Goal: Information Seeking & Learning: Learn about a topic

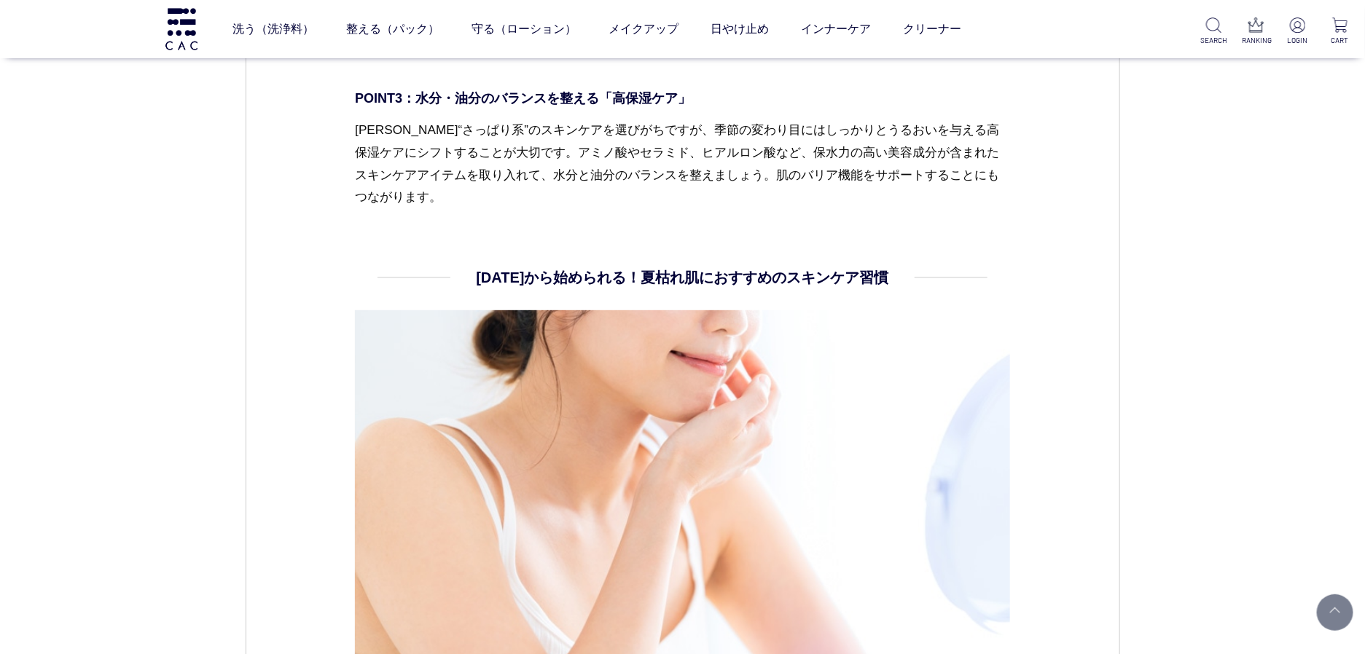
scroll to position [2890, 0]
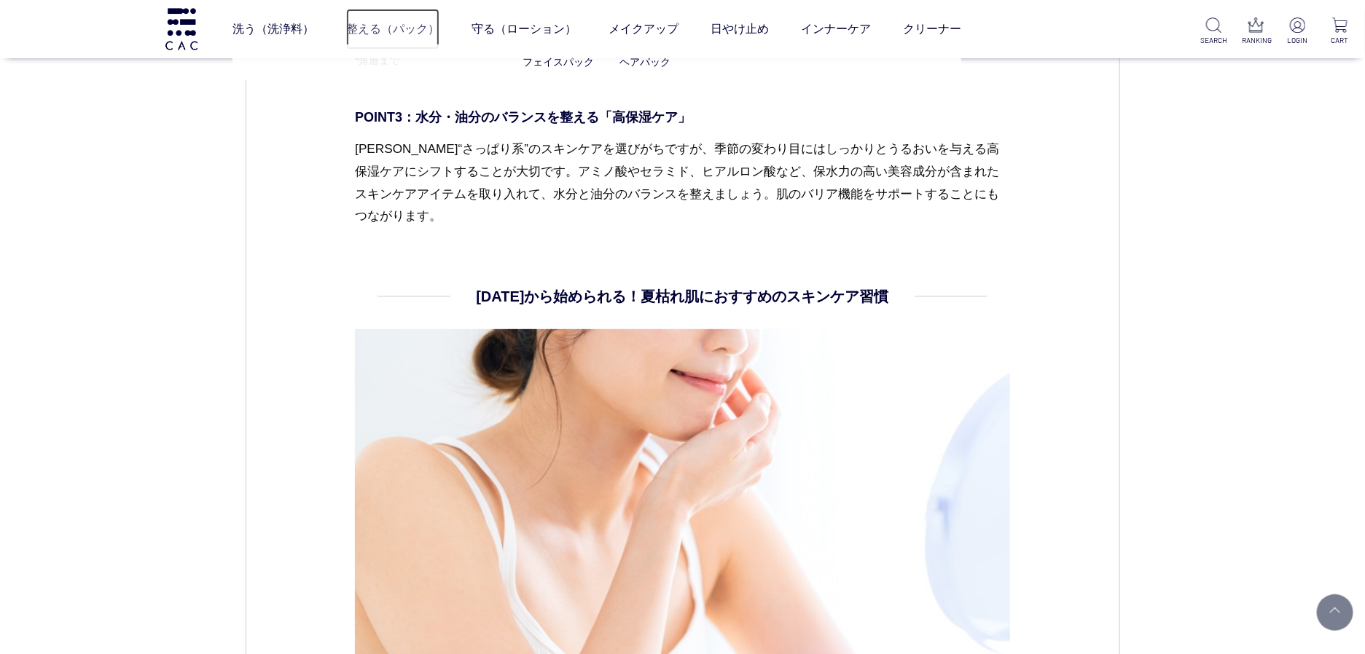
click at [407, 35] on link "整える（パック）" at bounding box center [392, 29] width 93 height 41
click at [176, 38] on img at bounding box center [181, 29] width 36 height 42
click at [355, 220] on p "[PERSON_NAME]“さっぱり系”のスキンケアを選びがちですが、季節の変わり目にはしっかりとうるおいを与える高保湿ケアにシフトすることが大切です。アミノ…" at bounding box center [682, 183] width 655 height 90
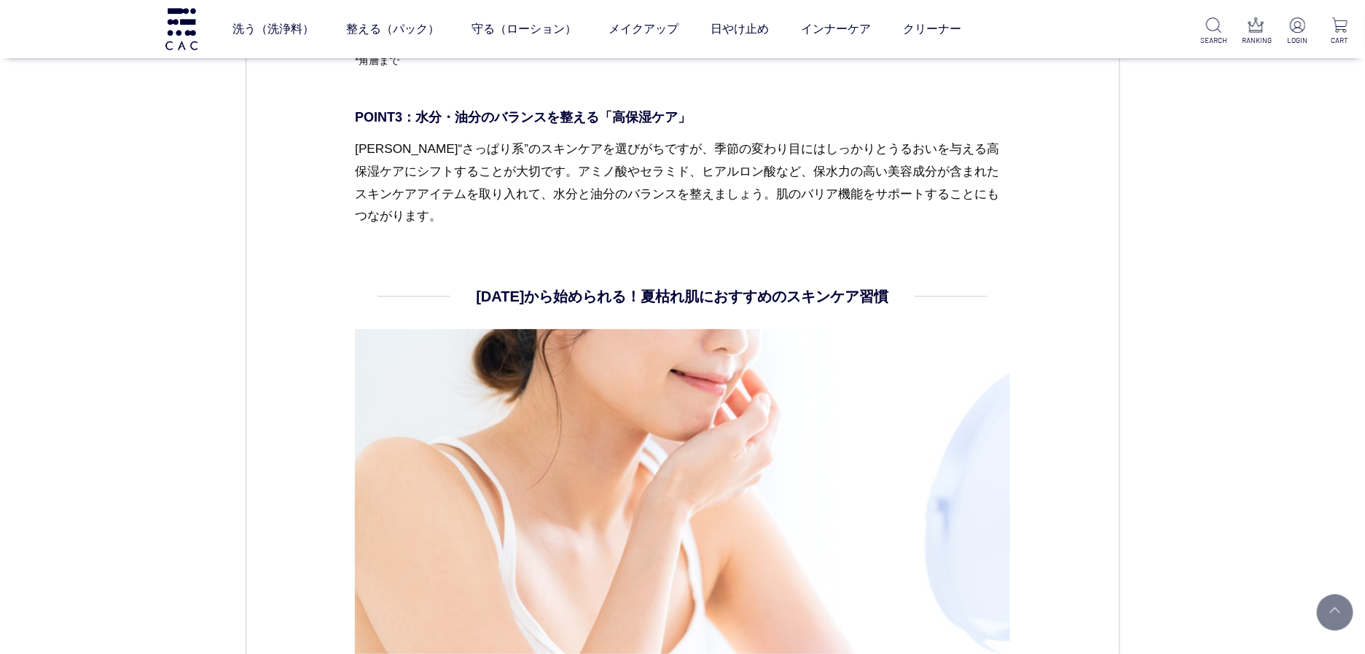
click at [569, 294] on h2 "今日から始められる！夏枯れ肌におすすめのスキンケア習慣" at bounding box center [682, 297] width 412 height 22
click at [899, 204] on p "夏はつい“さっぱり系”のスキンケアを選びがちですが、季節の変わり目にはしっかりとうるおいを与える高保湿ケアにシフトすることが大切です。アミノ酸やセラミド、ヒア…" at bounding box center [682, 183] width 655 height 90
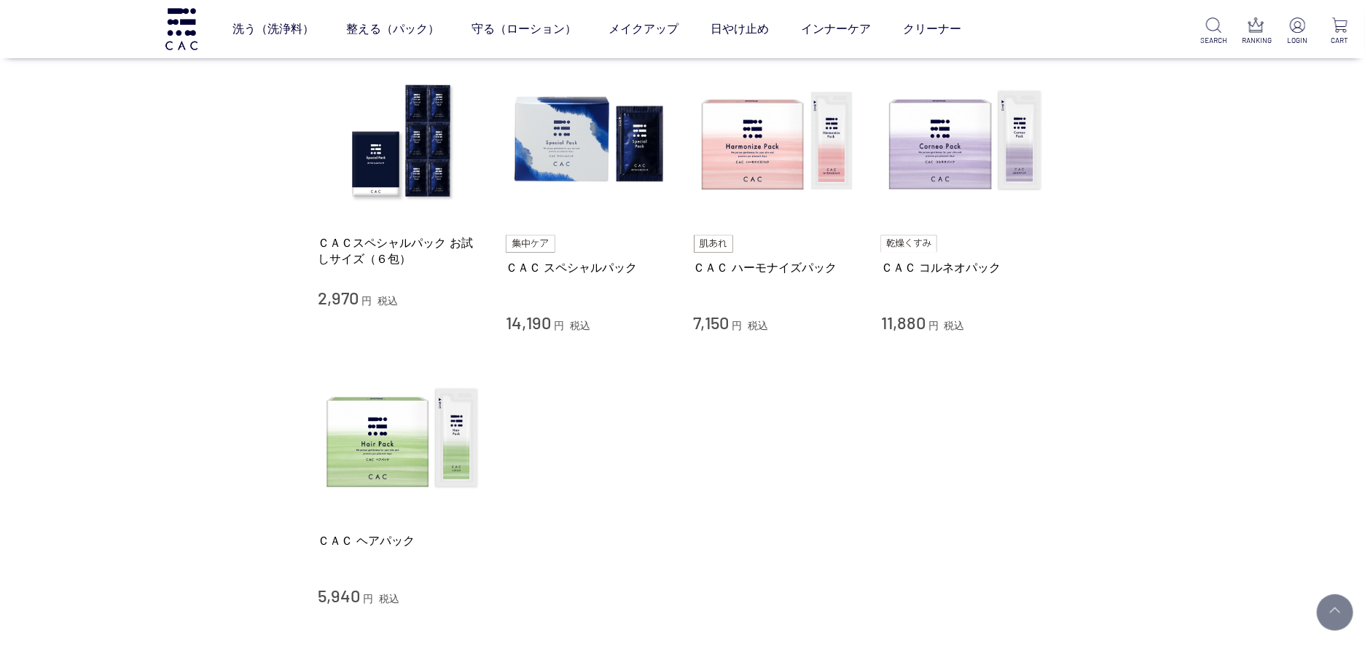
scroll to position [208, 0]
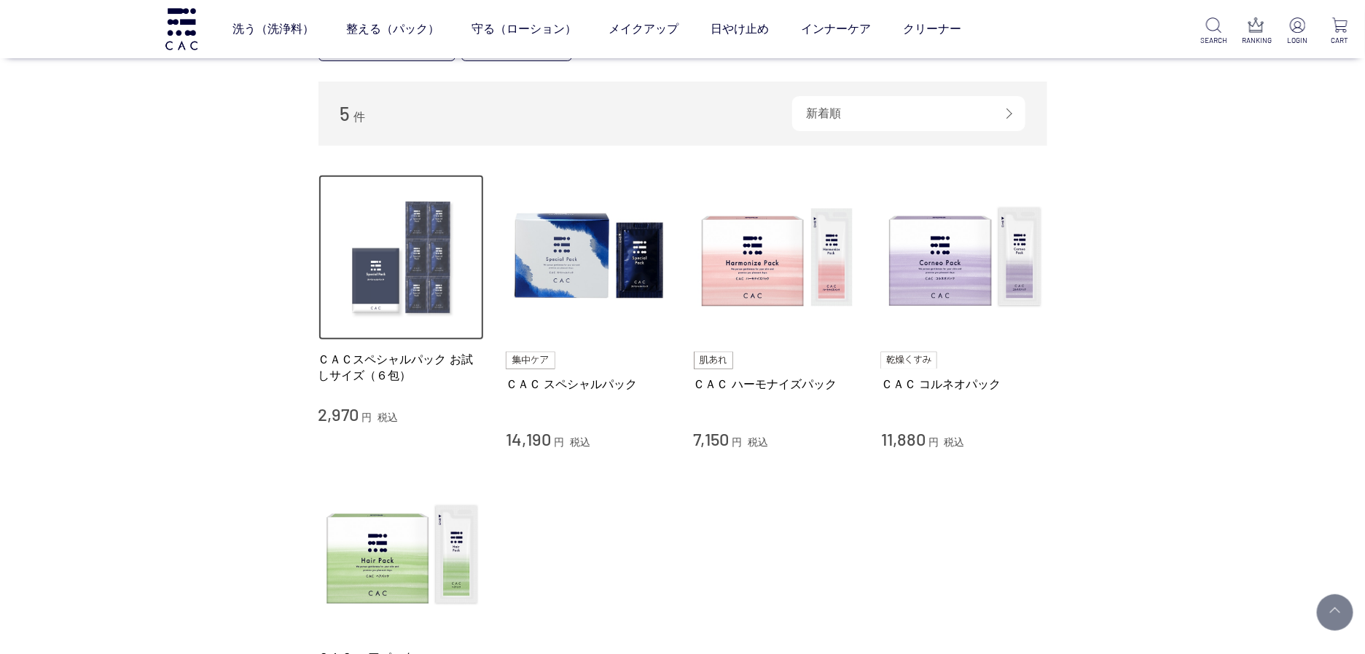
click at [415, 232] on img at bounding box center [401, 258] width 166 height 166
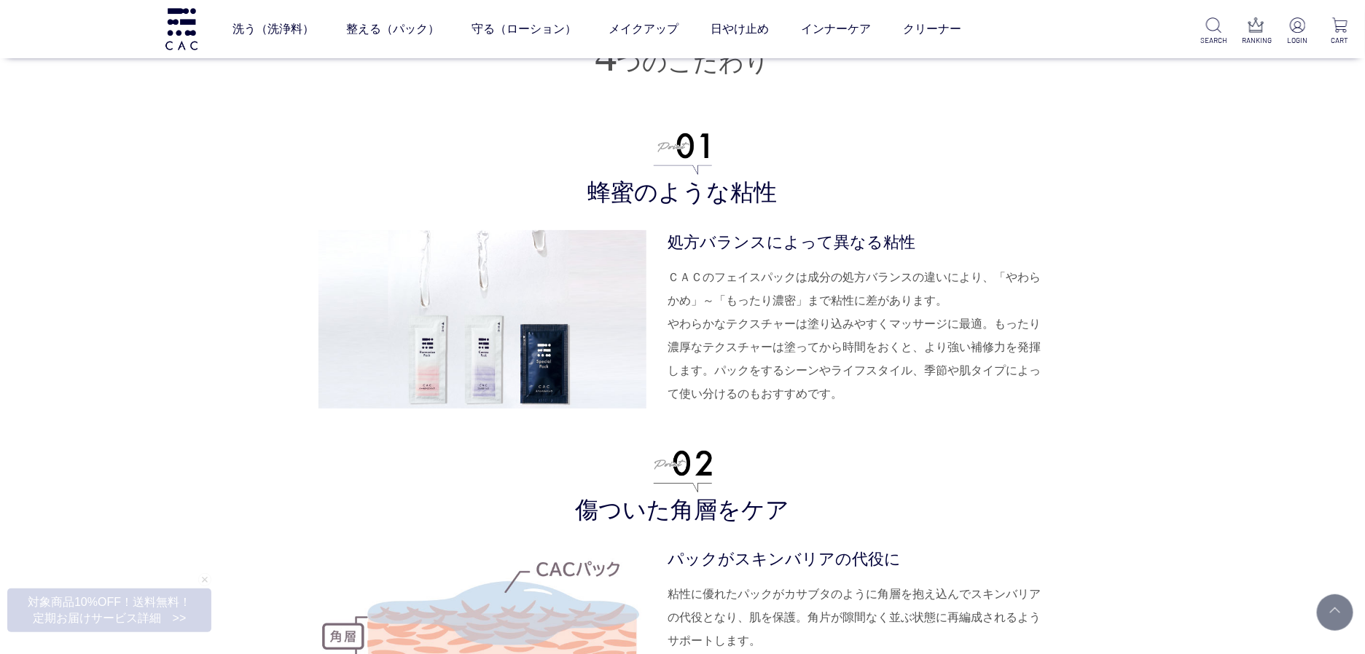
scroll to position [2996, 0]
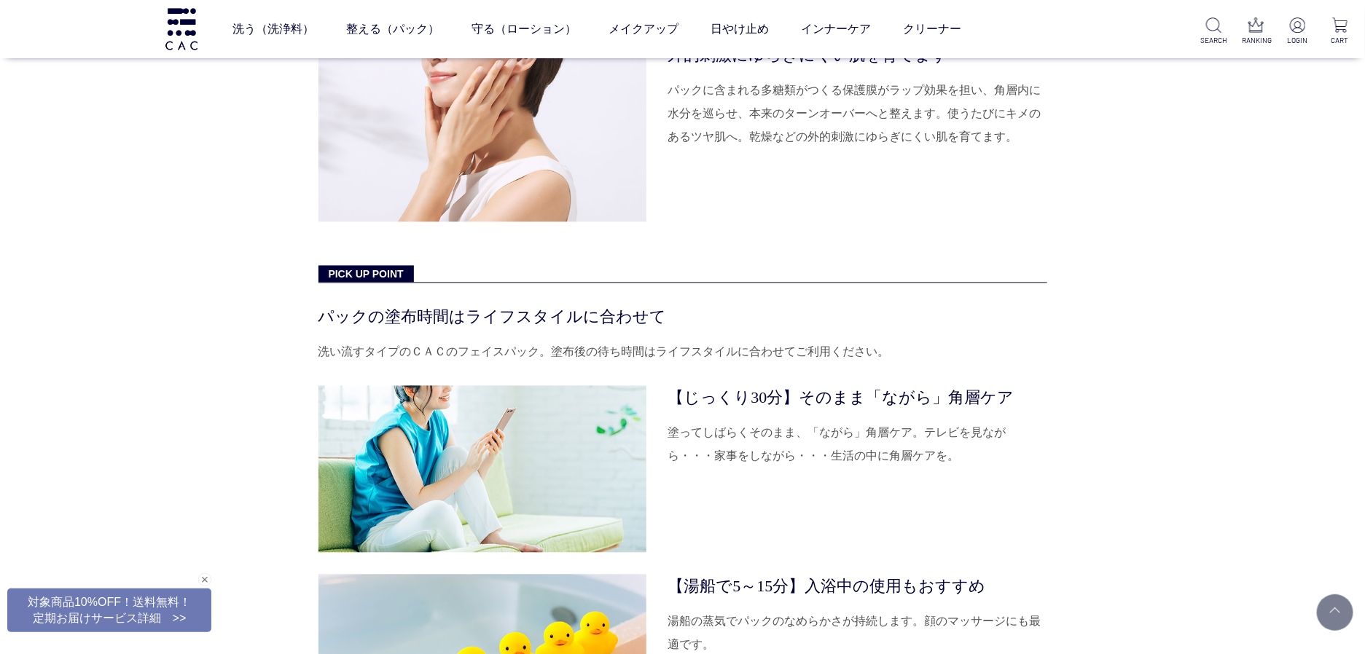
scroll to position [4079, 0]
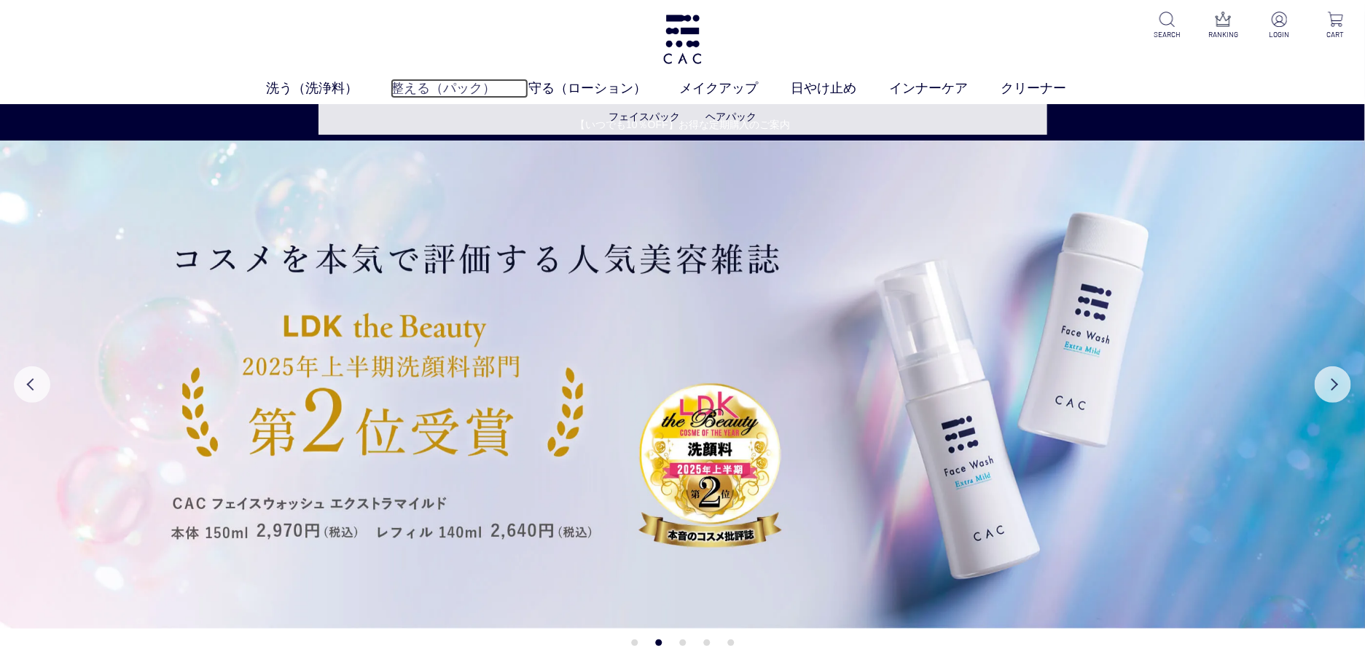
click at [432, 92] on link "整える（パック）" at bounding box center [460, 89] width 138 height 20
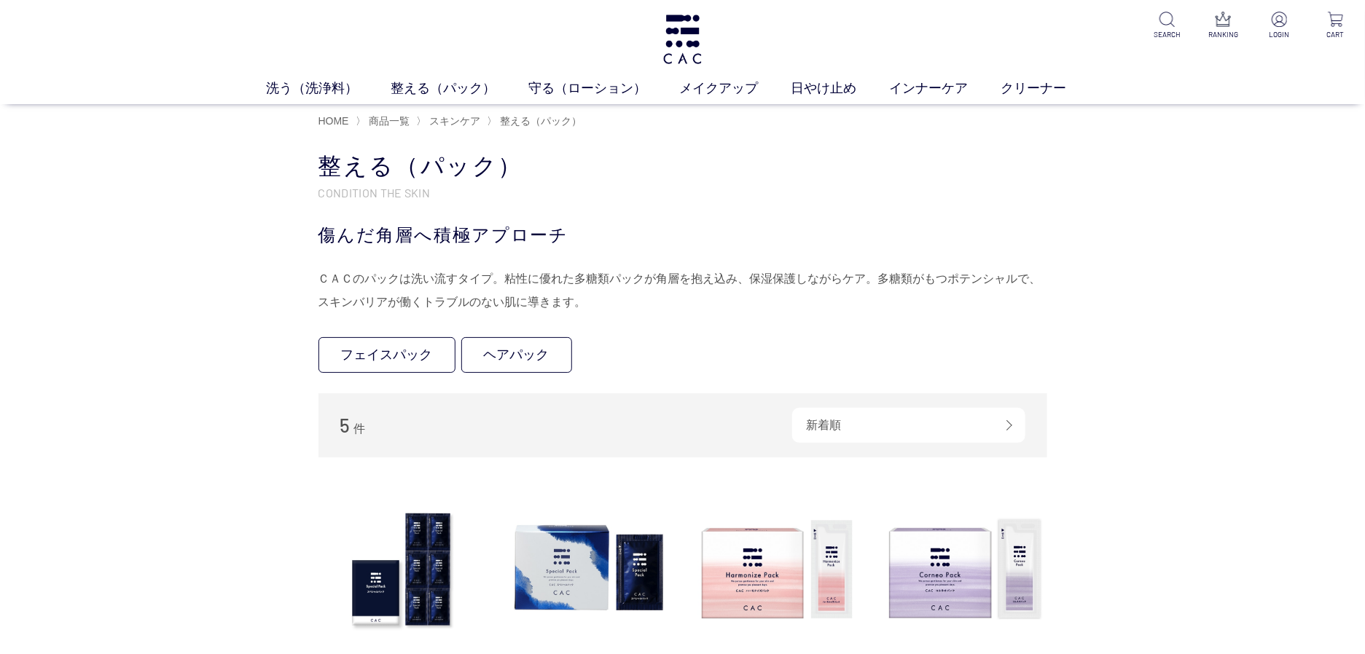
scroll to position [144, 0]
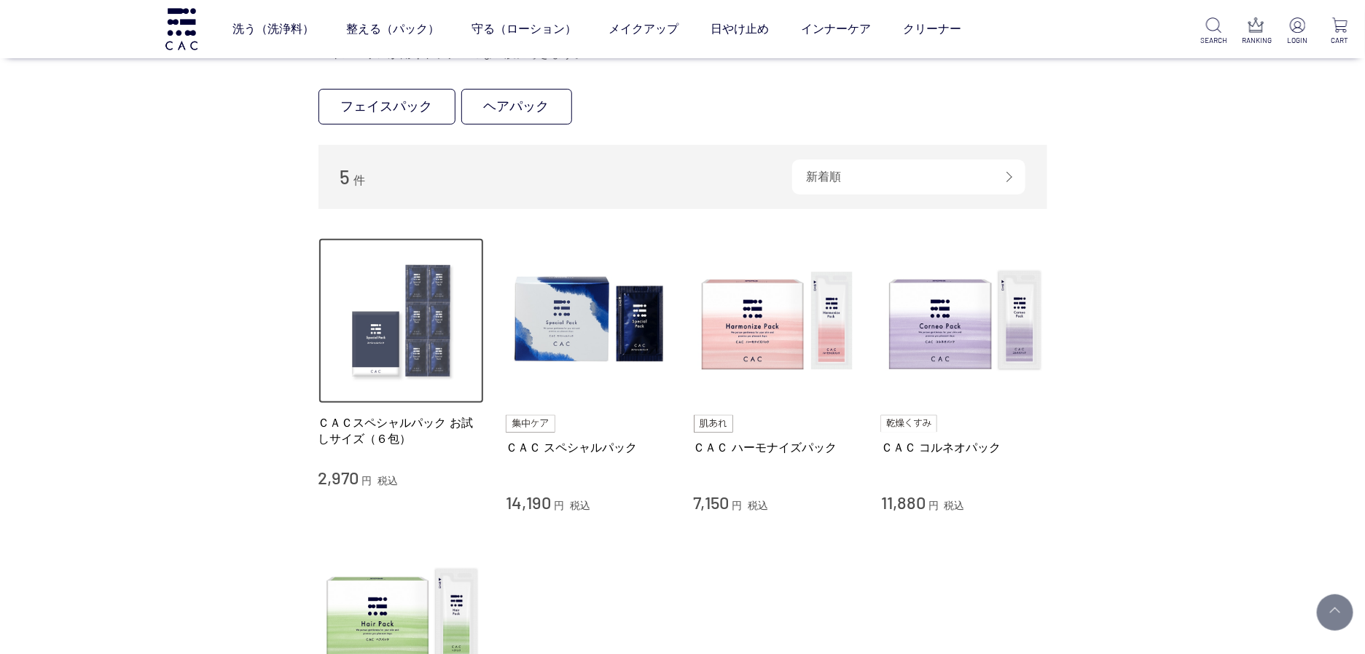
click at [402, 354] on img at bounding box center [401, 321] width 166 height 166
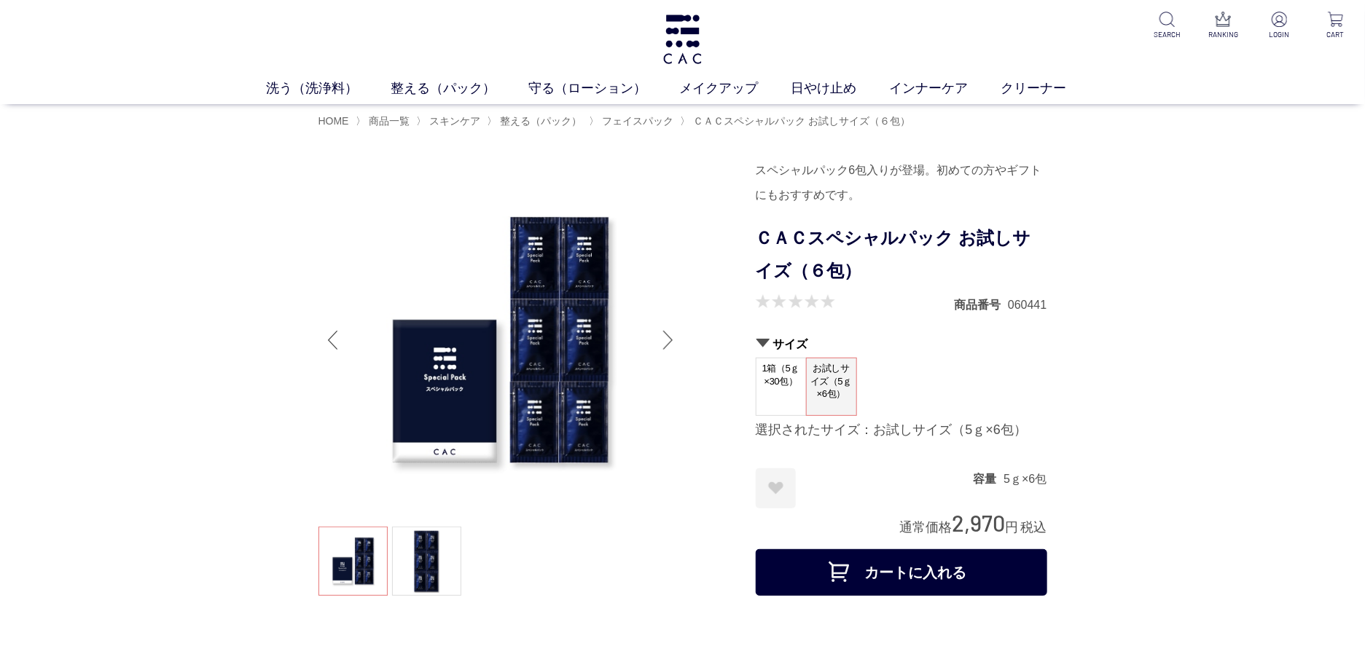
click at [436, 364] on ul at bounding box center [500, 340] width 364 height 364
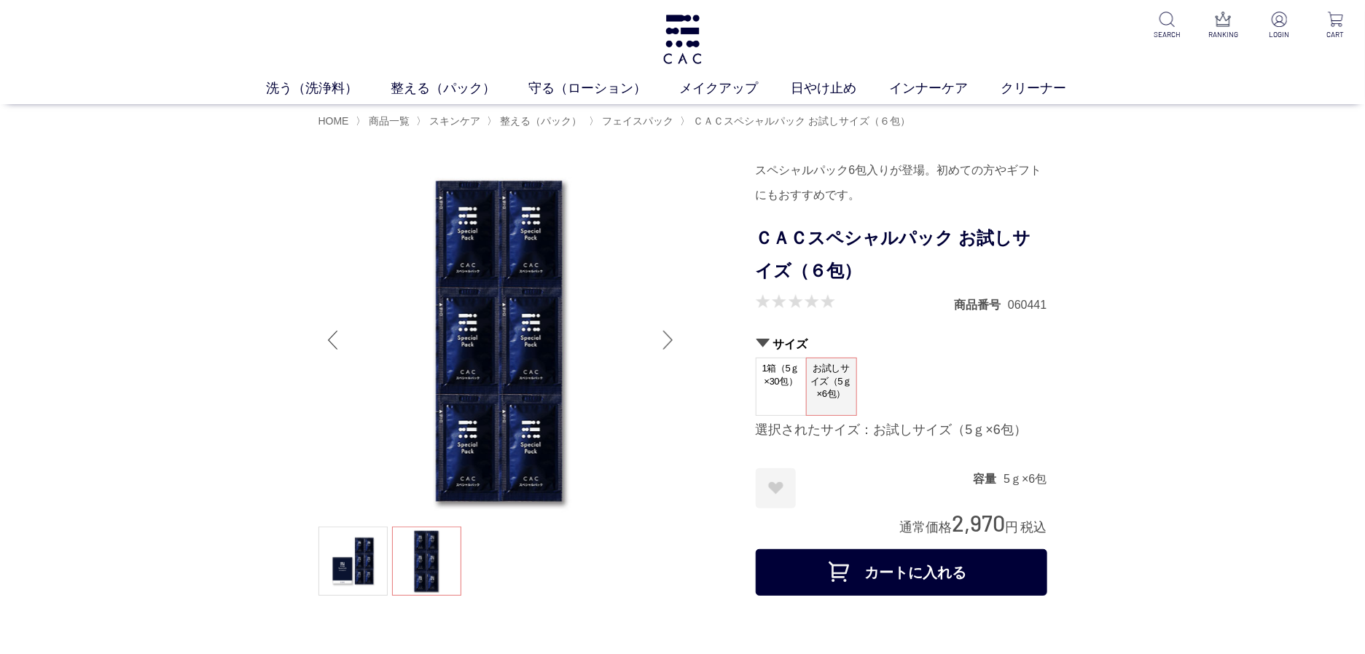
click at [674, 340] on div "Next slide" at bounding box center [668, 340] width 29 height 58
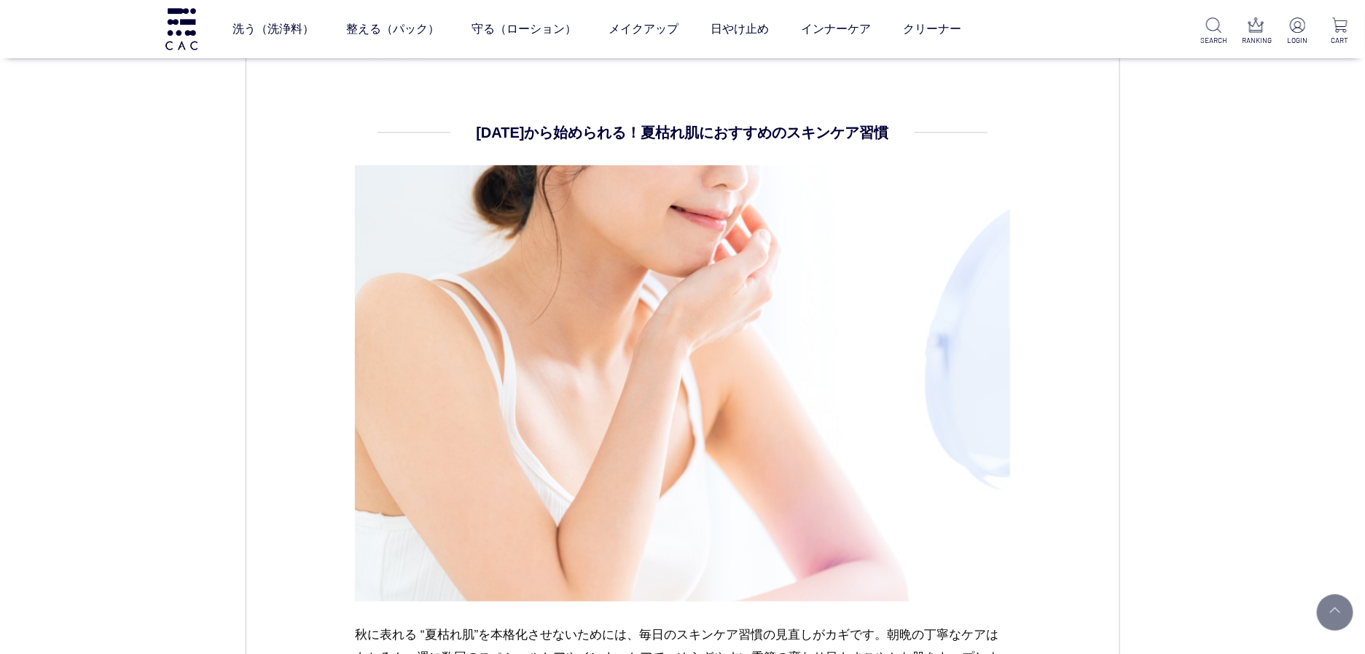
scroll to position [2951, 0]
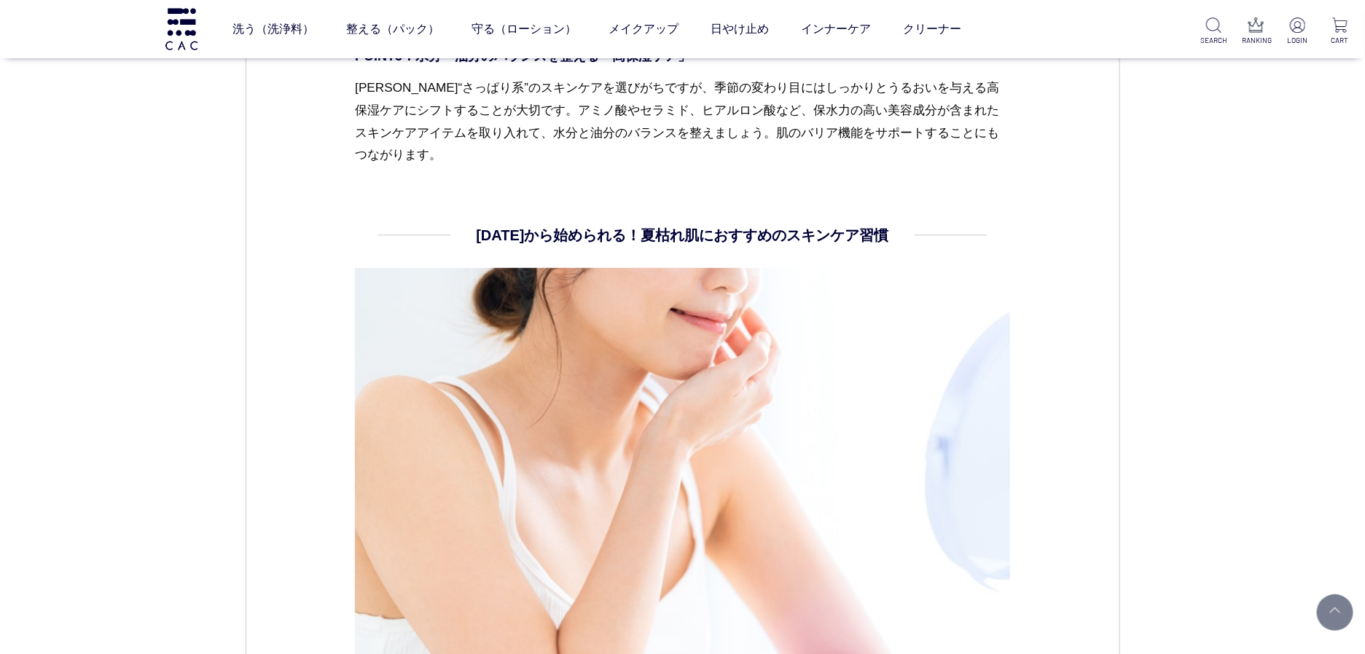
click at [651, 237] on h2 "今日から始められる！夏枯れ肌におすすめのスキンケア習慣" at bounding box center [682, 235] width 412 height 22
drag, startPoint x: 631, startPoint y: 235, endPoint x: 894, endPoint y: 226, distance: 263.2
copy h2 "夏枯れ肌におすすめのスキンケア習慣"
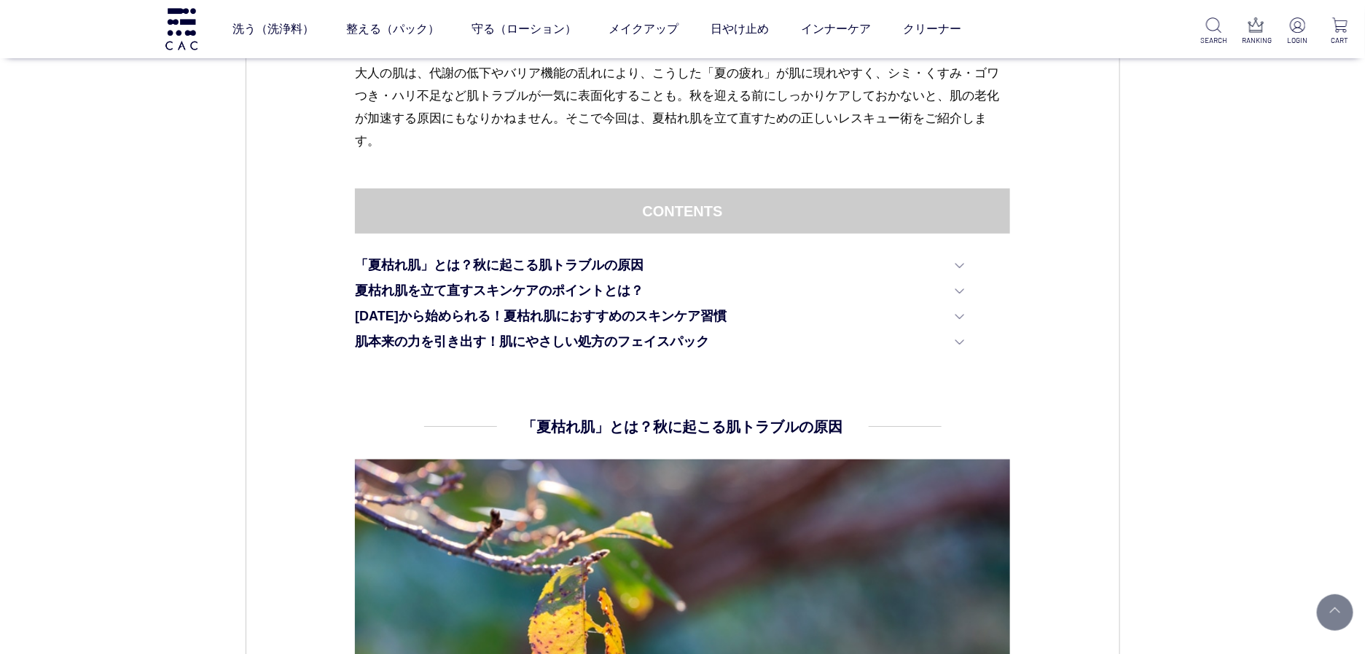
scroll to position [1070, 0]
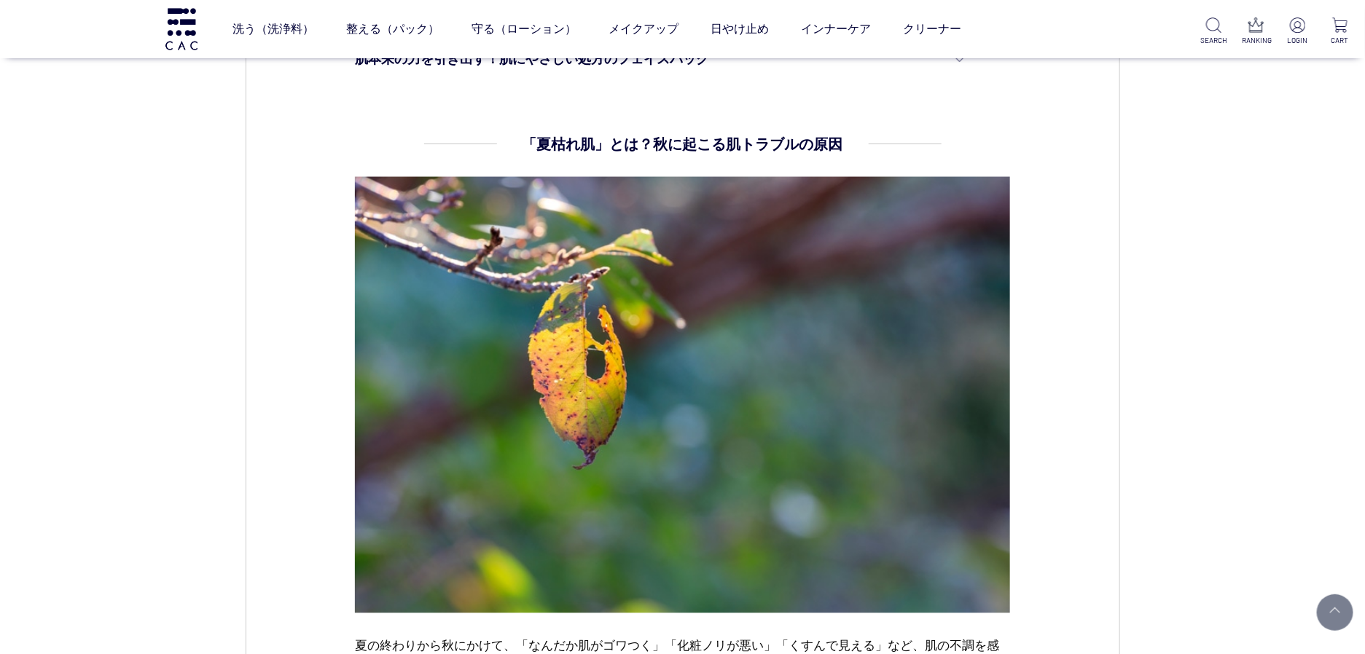
click at [522, 138] on dd "「夏枯れ肌」とは？秋に起こる肌トラブルの原因 夏の終わりから秋にかけて、「なんだか肌がゴワつく」「化粧ノリが悪い」「くすんで見える」など、肌の不調を感じていま…" at bounding box center [682, 508] width 655 height 750
drag, startPoint x: 528, startPoint y: 142, endPoint x: 837, endPoint y: 146, distance: 309.0
click at [837, 146] on h2 "「夏枯れ肌」とは？秋に起こる肌トラブルの原因" at bounding box center [682, 144] width 321 height 22
copy h2 "「夏枯れ肌」とは？秋に起こる肌トラブルの原因"
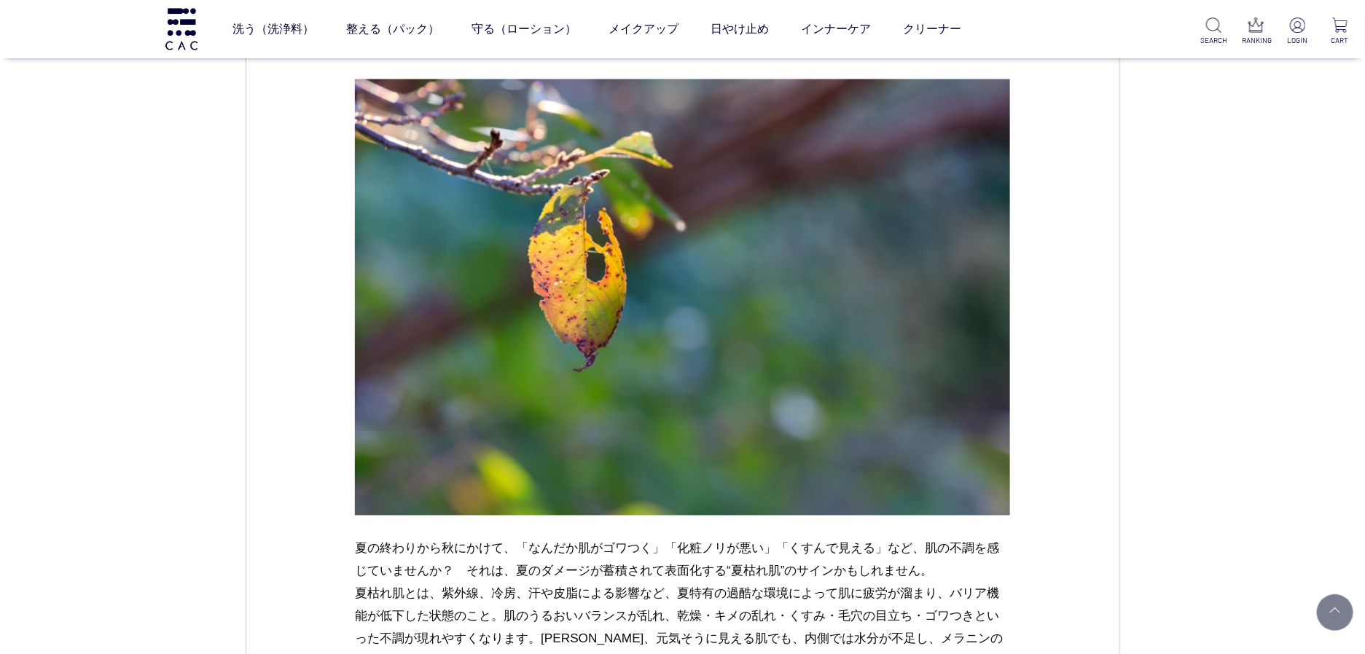
scroll to position [1323, 0]
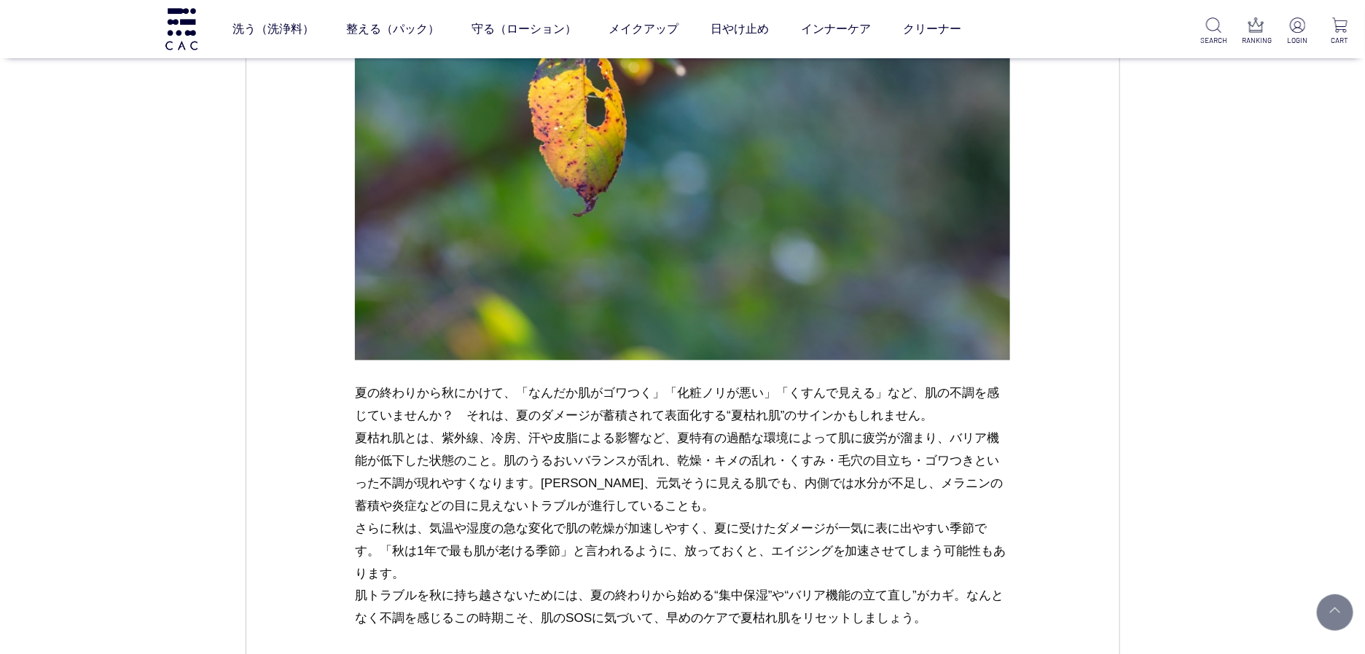
click at [364, 436] on p "夏の終わりから秋にかけて、「なんだか肌がゴワつく」「化粧ノリが悪い」「くすんで見える」など、肌の不調を感じていませんか？　それは、夏のダメージが蓄積されて表面…" at bounding box center [682, 507] width 655 height 248
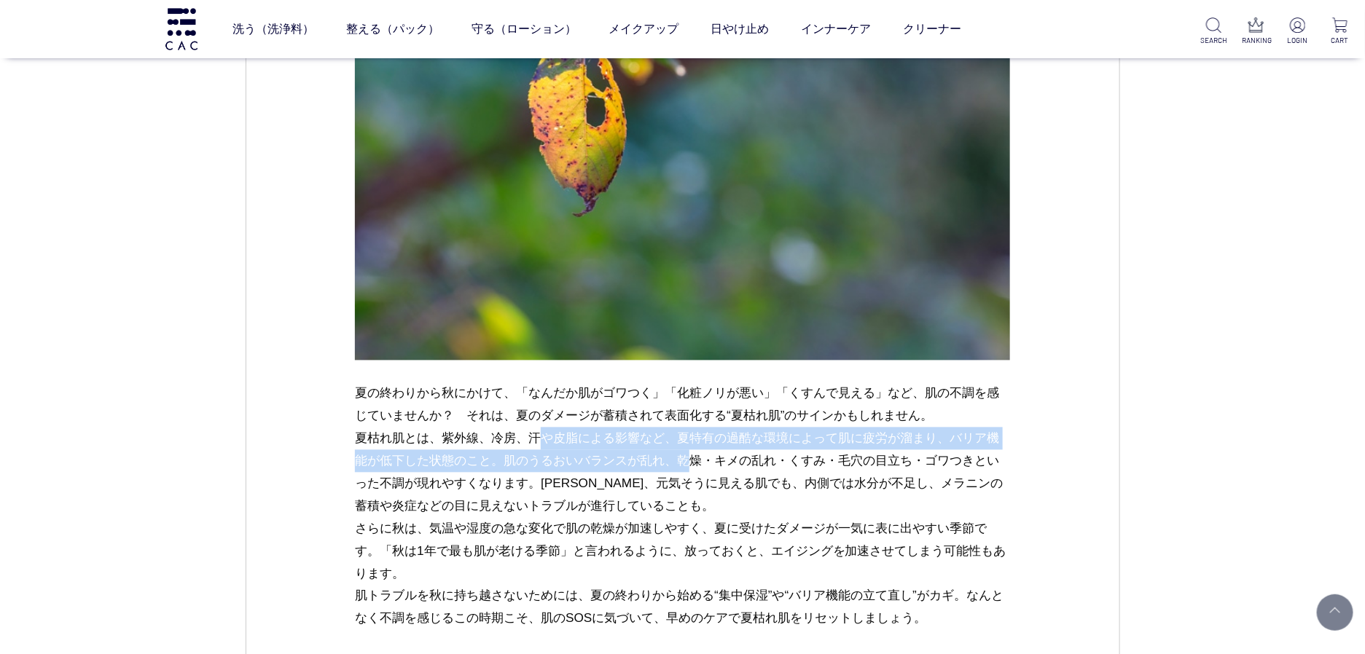
drag, startPoint x: 356, startPoint y: 442, endPoint x: 503, endPoint y: 463, distance: 148.7
click at [503, 463] on p "夏の終わりから秋にかけて、「なんだか肌がゴワつく」「化粧ノリが悪い」「くすんで見える」など、肌の不調を感じていませんか？　それは、夏のダメージが蓄積されて表面…" at bounding box center [682, 507] width 655 height 248
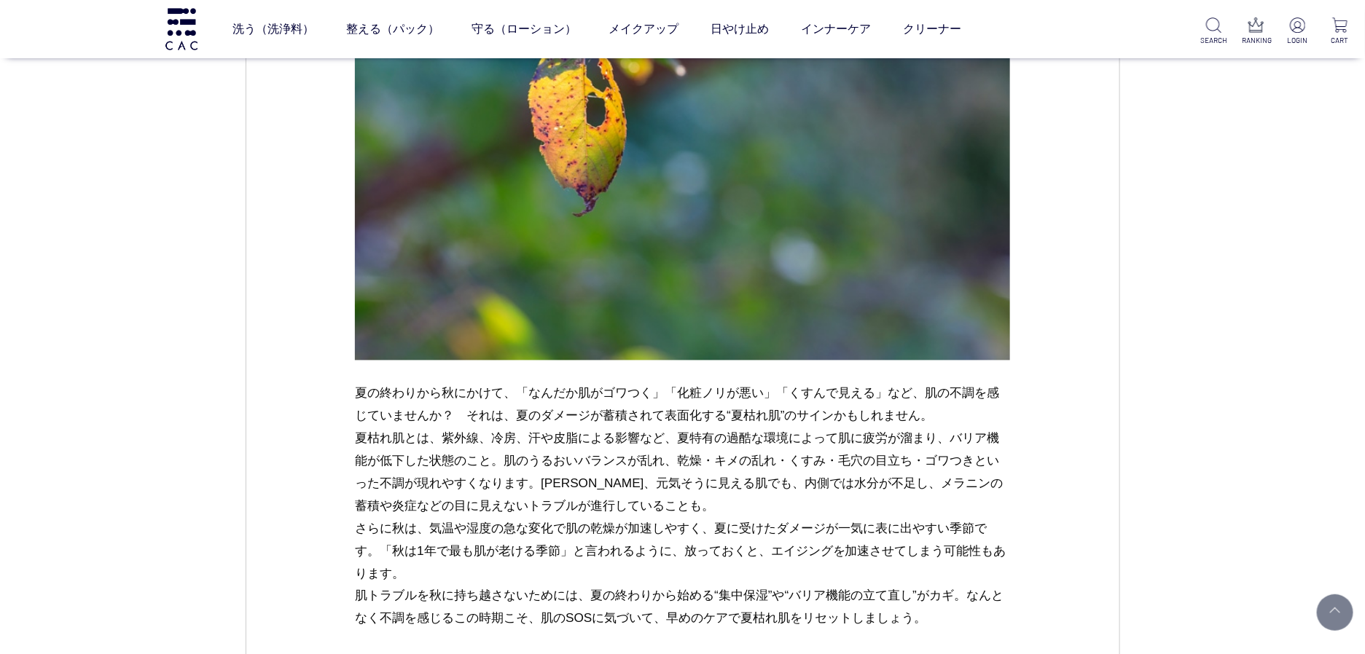
click at [420, 439] on p "夏の終わりから秋にかけて、「なんだか肌がゴワつく」「化粧ノリが悪い」「くすんで見える」など、肌の不調を感じていませんか？　それは、夏のダメージが蓄積されて表面…" at bounding box center [682, 507] width 655 height 248
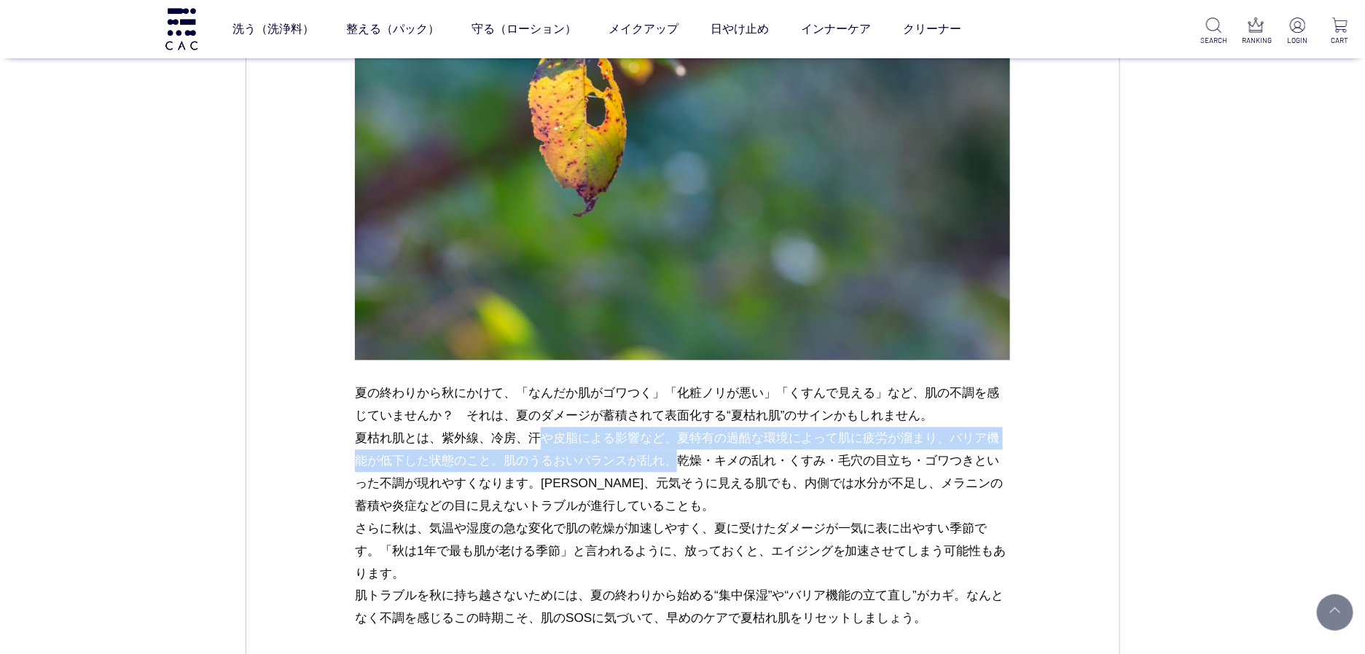
drag, startPoint x: 359, startPoint y: 439, endPoint x: 492, endPoint y: 466, distance: 136.0
click at [492, 466] on p "夏の終わりから秋にかけて、「なんだか肌がゴワつく」「化粧ノリが悪い」「くすんで見える」など、肌の不調を感じていませんか？　それは、夏のダメージが蓄積されて表面…" at bounding box center [682, 507] width 655 height 248
copy p "夏枯れ肌とは、紫外線、冷房、汗や皮脂による影響など、夏特有の過酷な環境によって肌に疲労が溜まり、バリア機能が低下した状態のこと"
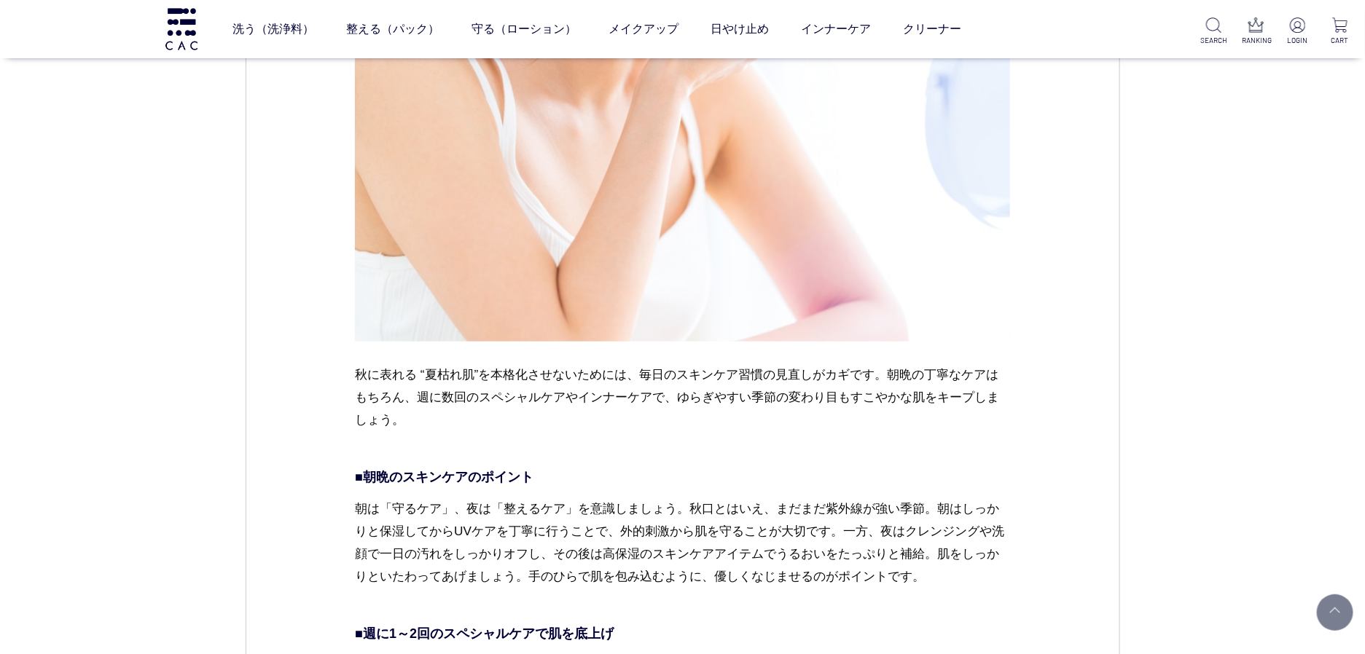
scroll to position [3394, 0]
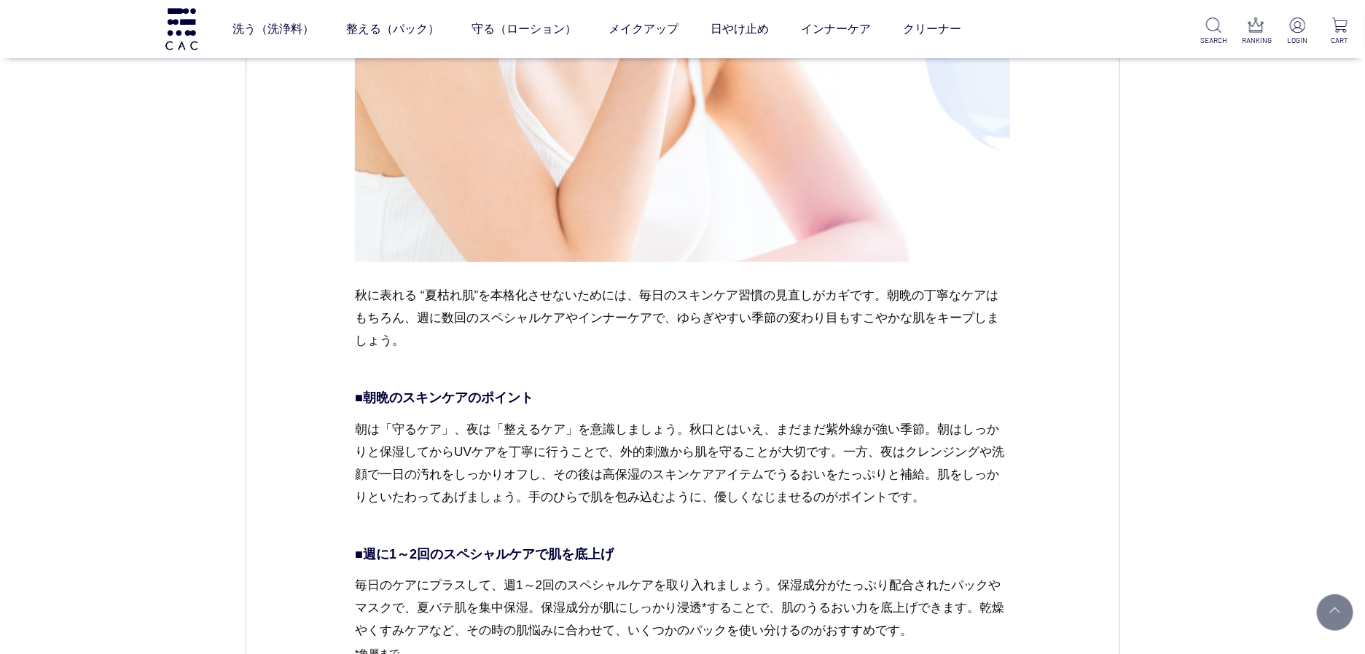
click at [395, 313] on p "秋に表れる “夏枯れ肌”を本格化させないためには、毎日のスキンケア習慣の見直しがカギです。朝晩の丁寧なケアはもちろん、週に数回のスペシャルケアやインナーケアで…" at bounding box center [682, 329] width 655 height 91
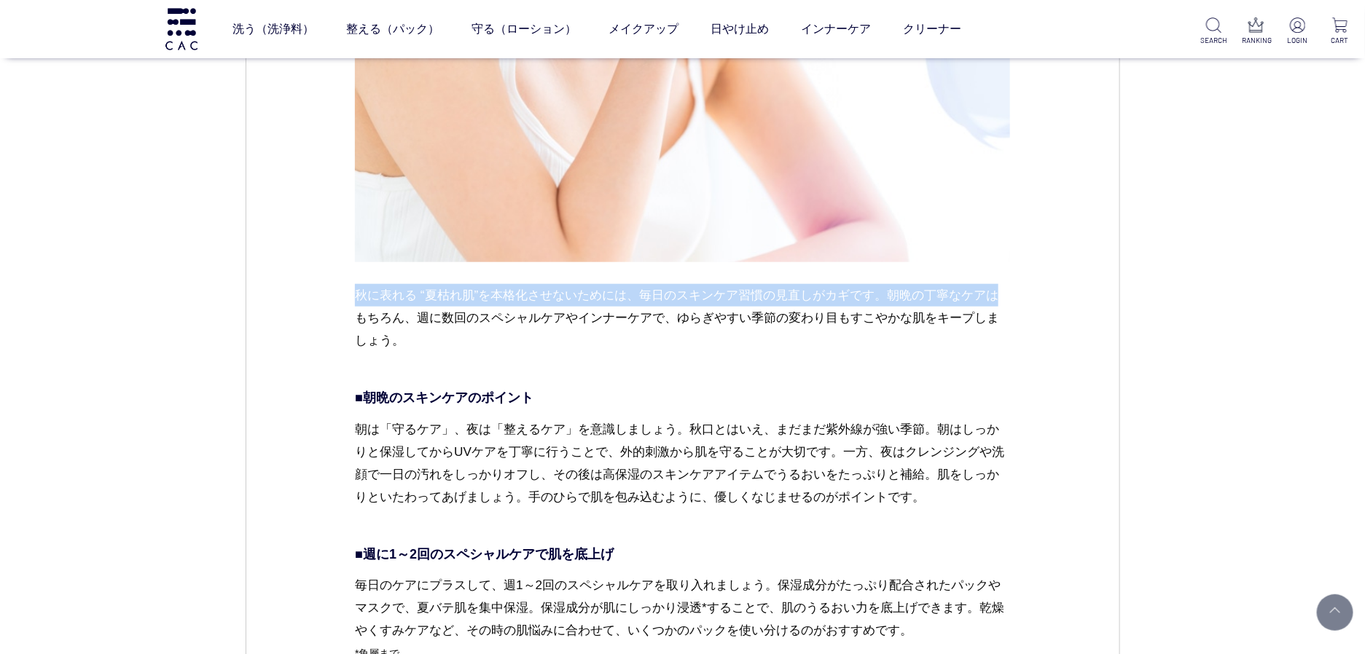
drag, startPoint x: 354, startPoint y: 292, endPoint x: 356, endPoint y: 308, distance: 16.2
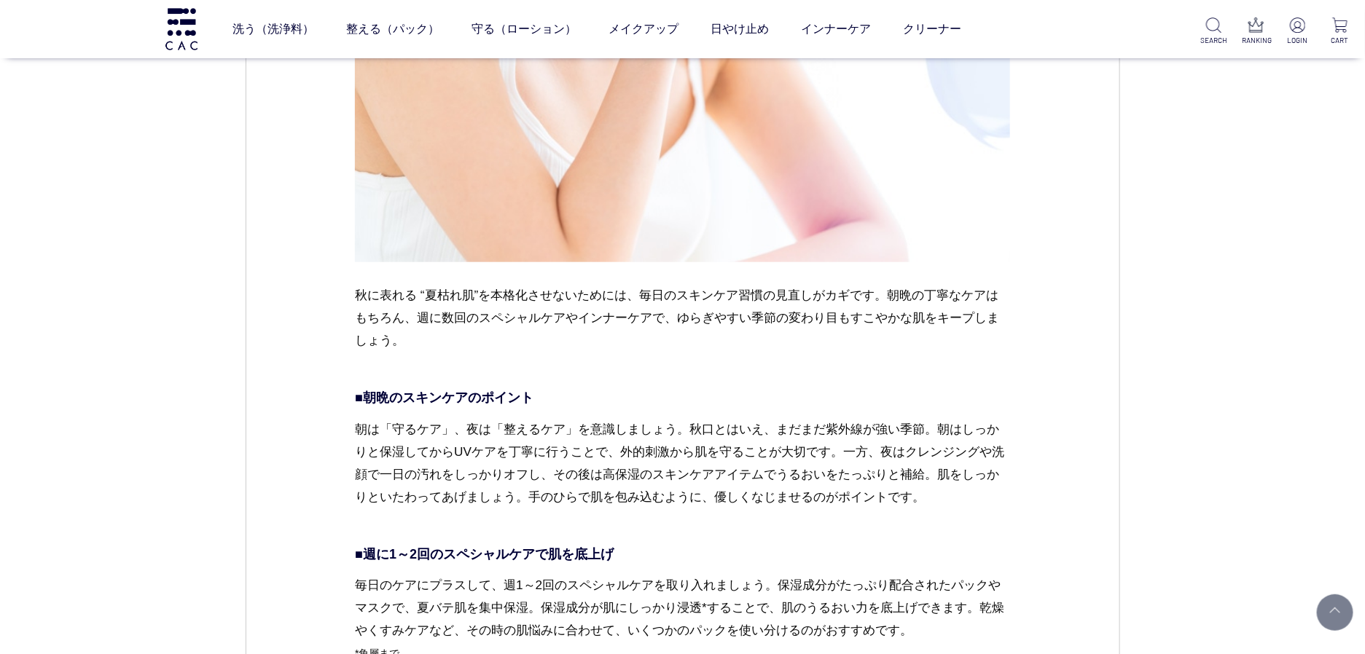
click at [478, 308] on p "秋に表れる “夏枯れ肌”を本格化させないためには、毎日のスキンケア習慣の見直しがカギです。朝晩の丁寧なケアはもちろん、週に数回のスペシャルケアやインナーケアで…" at bounding box center [682, 329] width 655 height 91
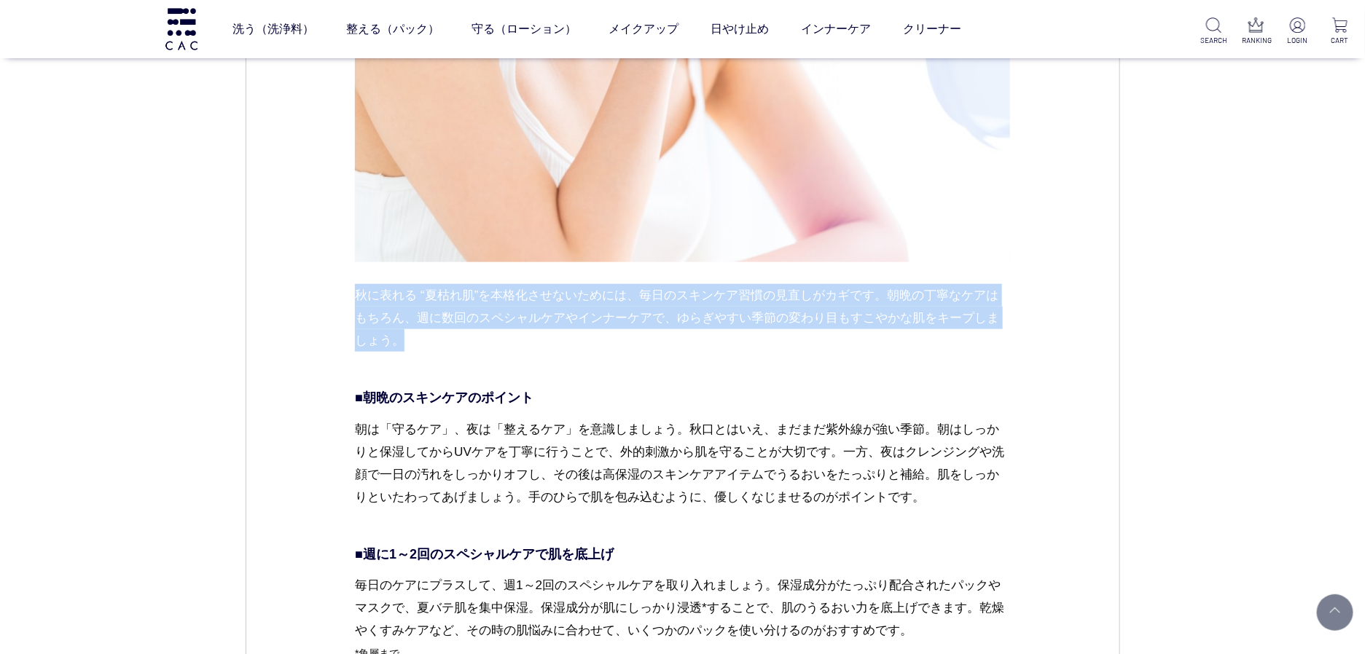
drag, startPoint x: 352, startPoint y: 293, endPoint x: 436, endPoint y: 341, distance: 96.6
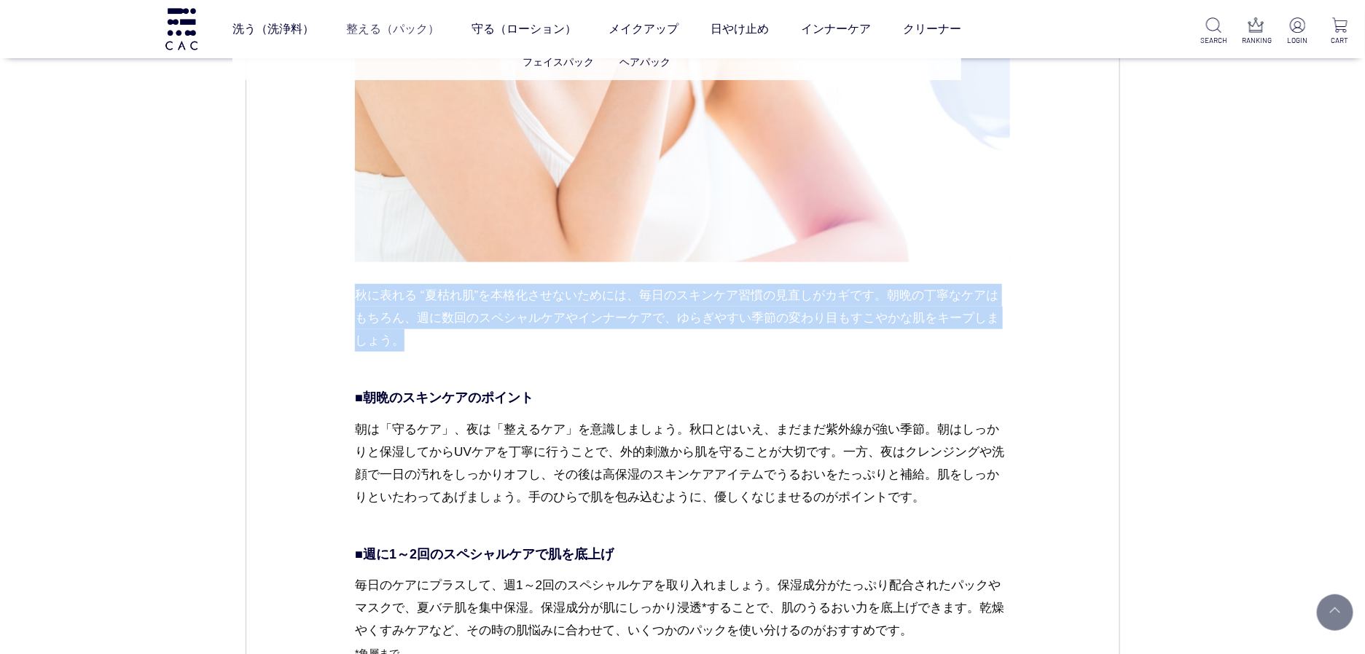
copy p "秋に表れる “夏枯れ肌”を本格化させないためには、毎日のスキンケア習慣の見直しがカギです。朝晩の丁寧なケアはもちろん、週に数回のスペシャルケアやインナーケアで…"
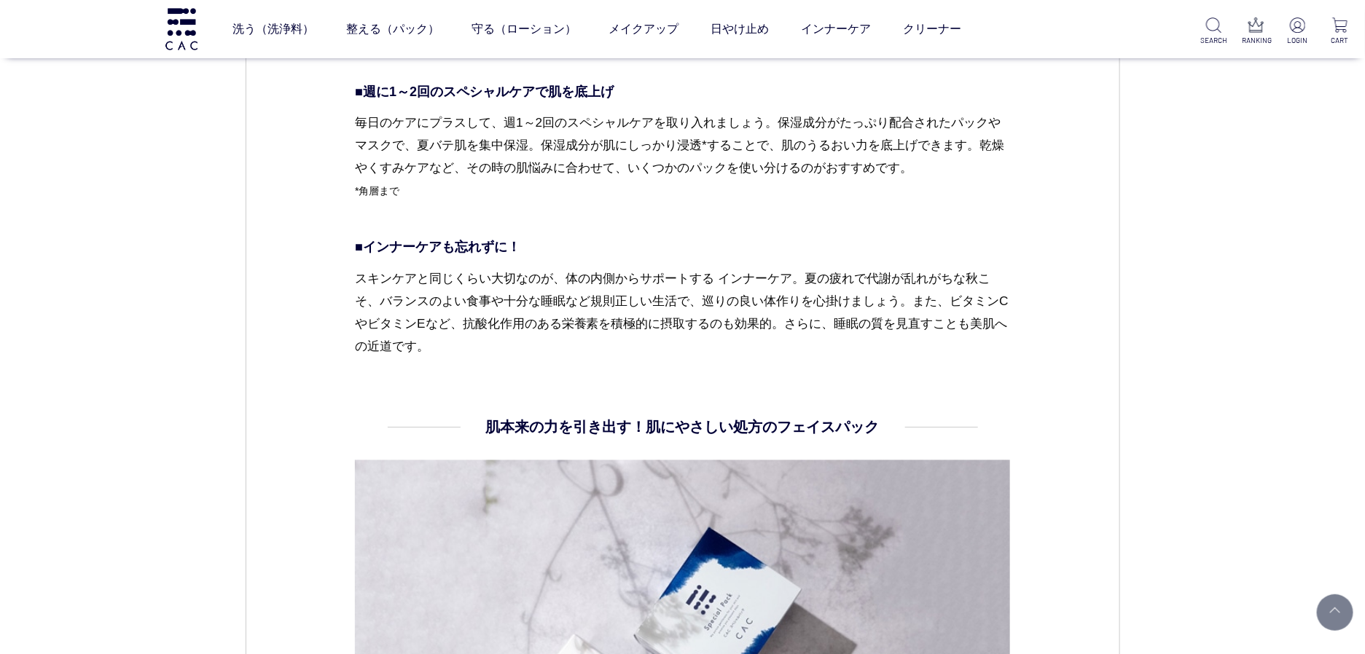
scroll to position [3746, 0]
